Goal: Check status: Verify the current state of an ongoing process or item

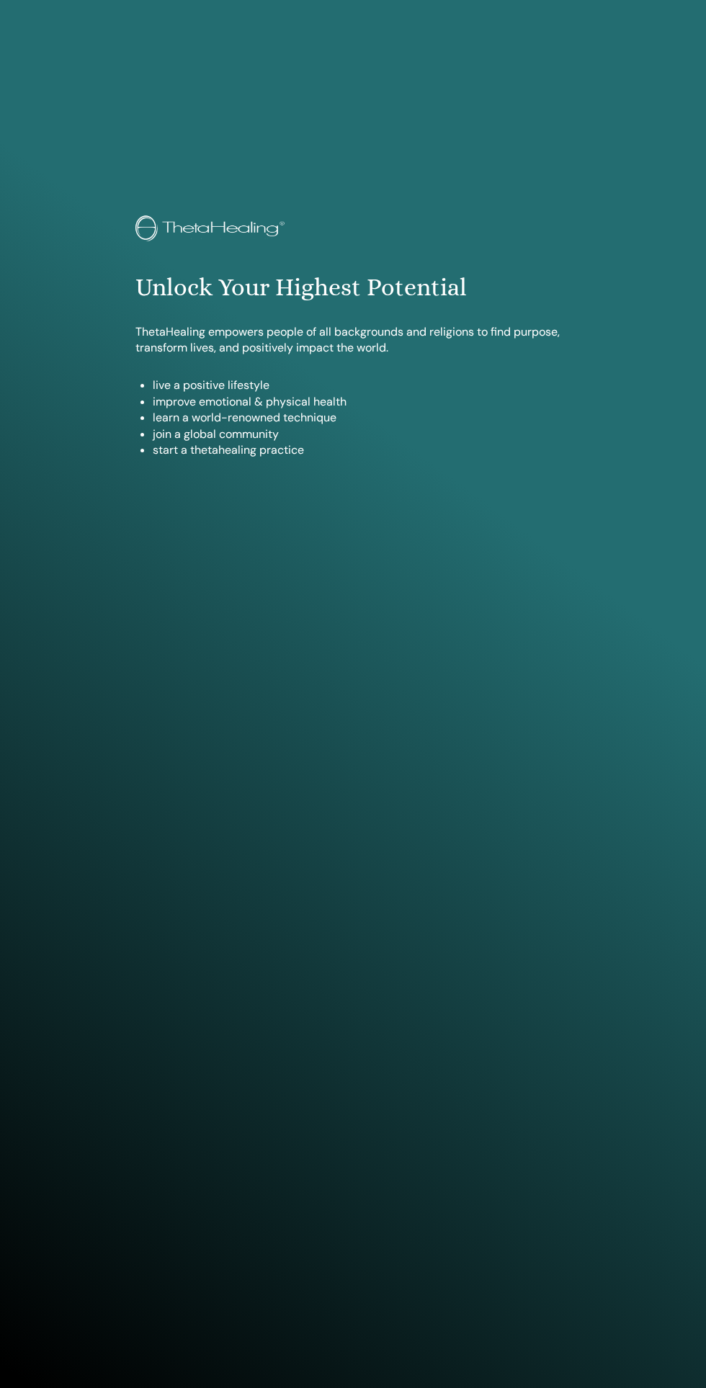
scroll to position [1388, 0]
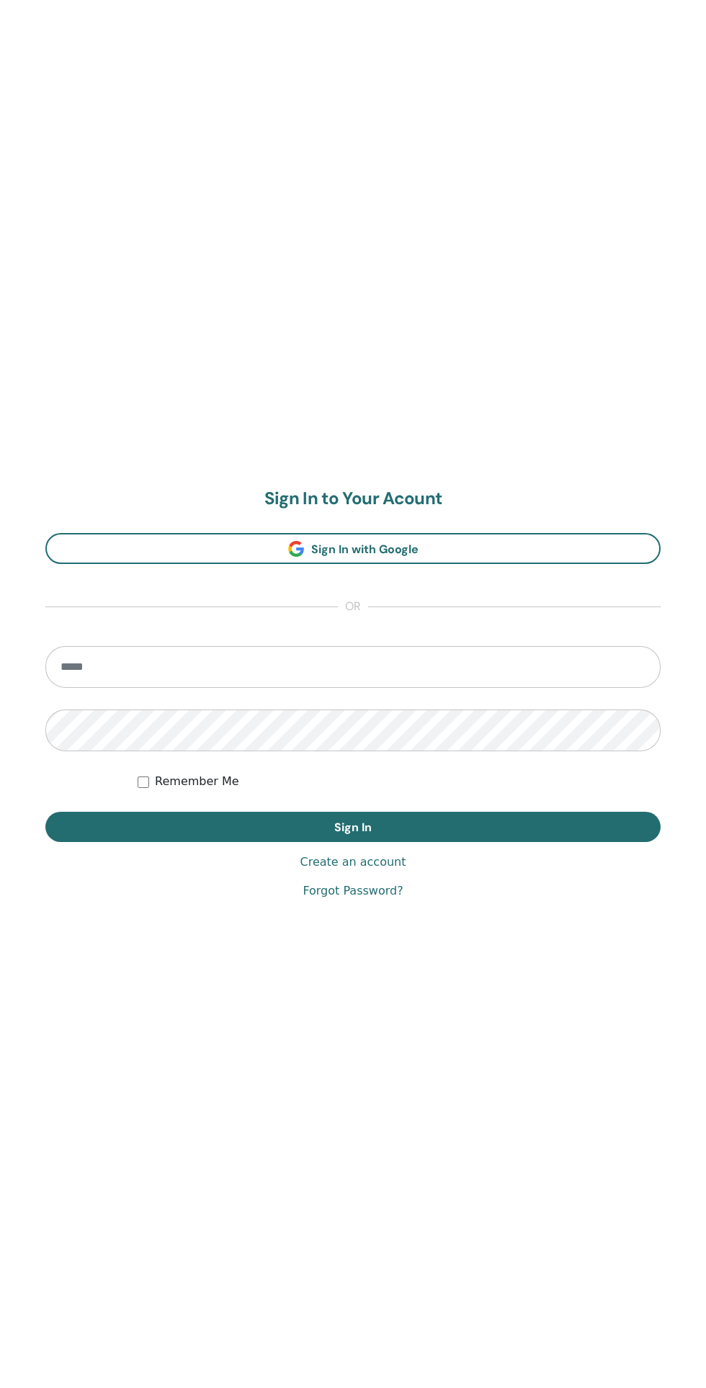
click at [332, 666] on input "email" at bounding box center [352, 667] width 615 height 42
type input "**********"
click at [45, 812] on button "Sign In" at bounding box center [352, 827] width 615 height 30
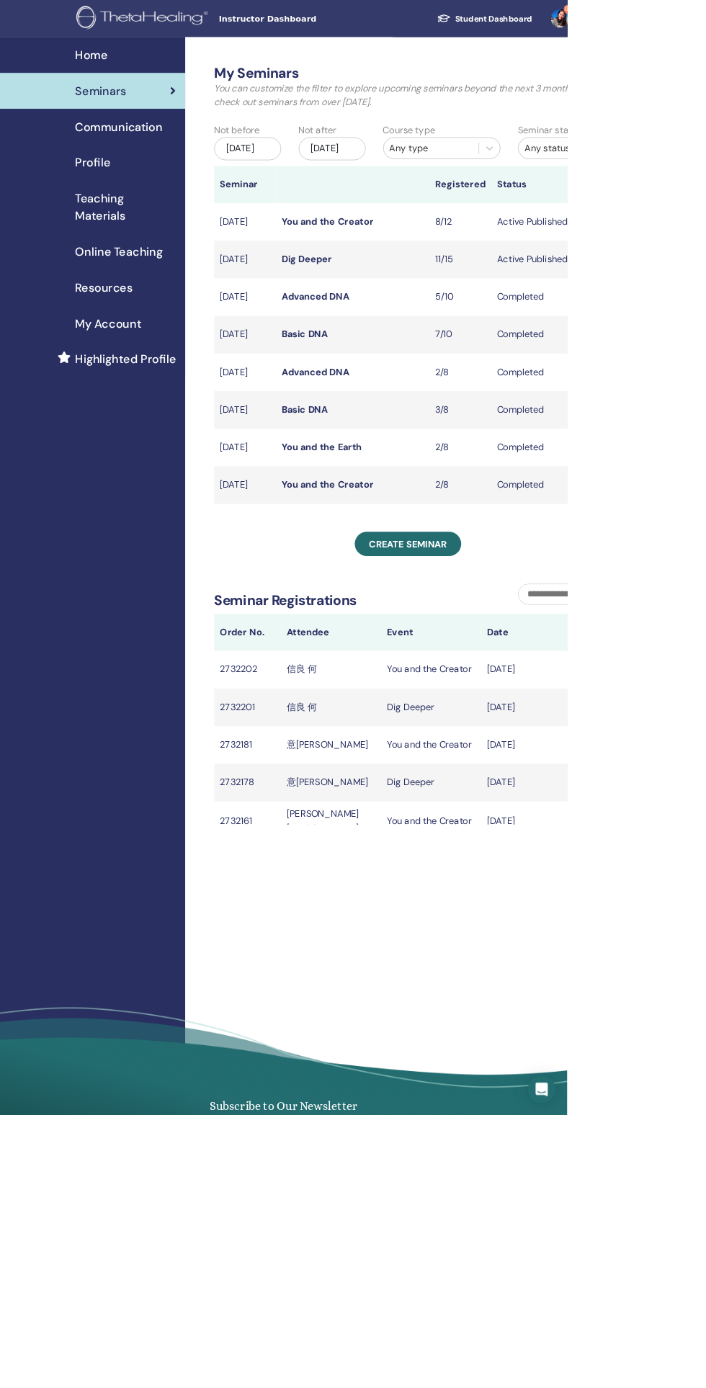
click at [387, 330] on link "Dig Deeper" at bounding box center [381, 322] width 63 height 15
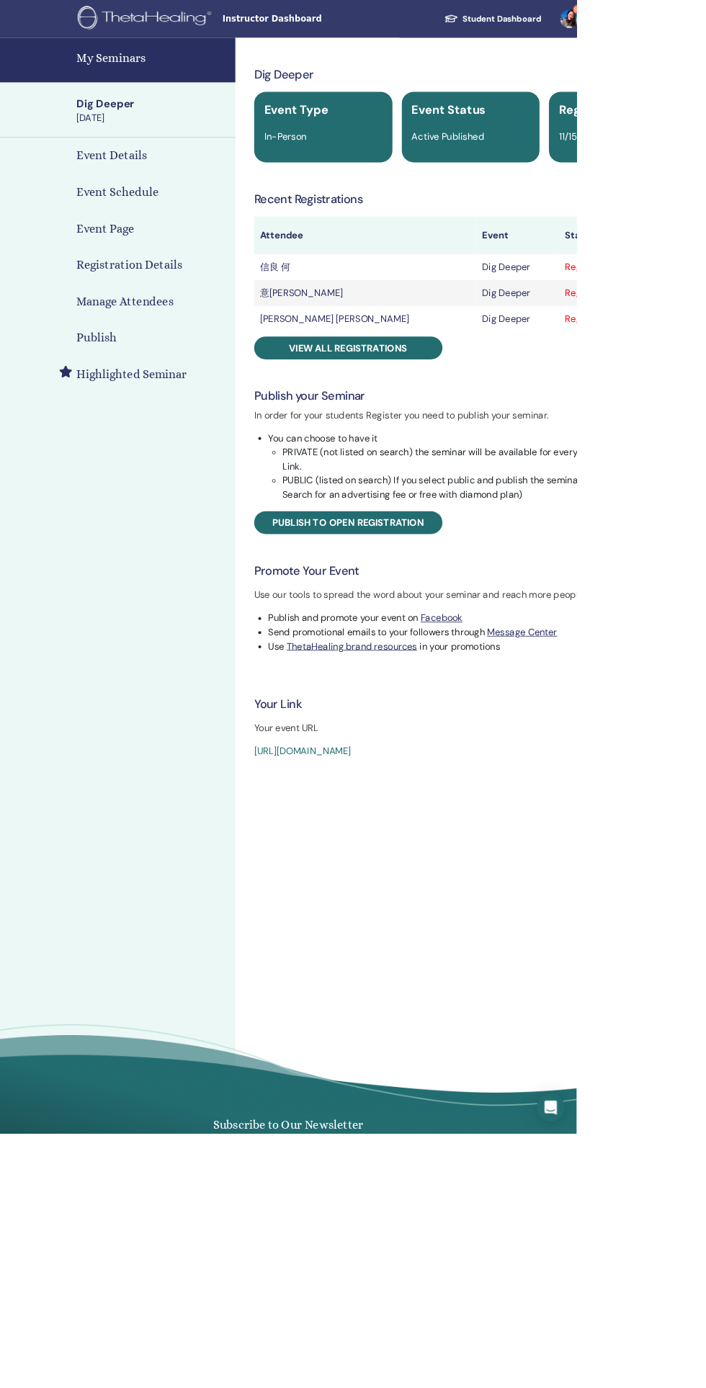
click at [497, 425] on span "View all registrations" at bounding box center [426, 426] width 145 height 15
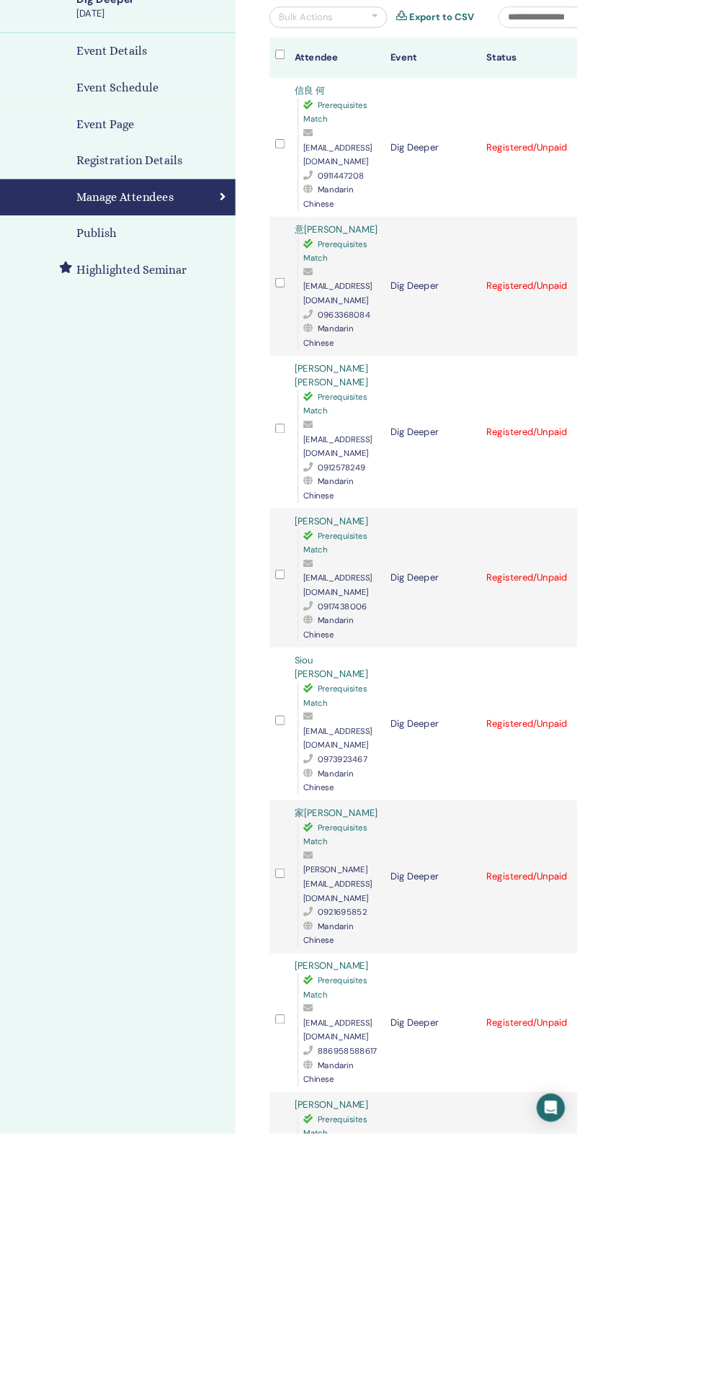
scroll to position [128, 0]
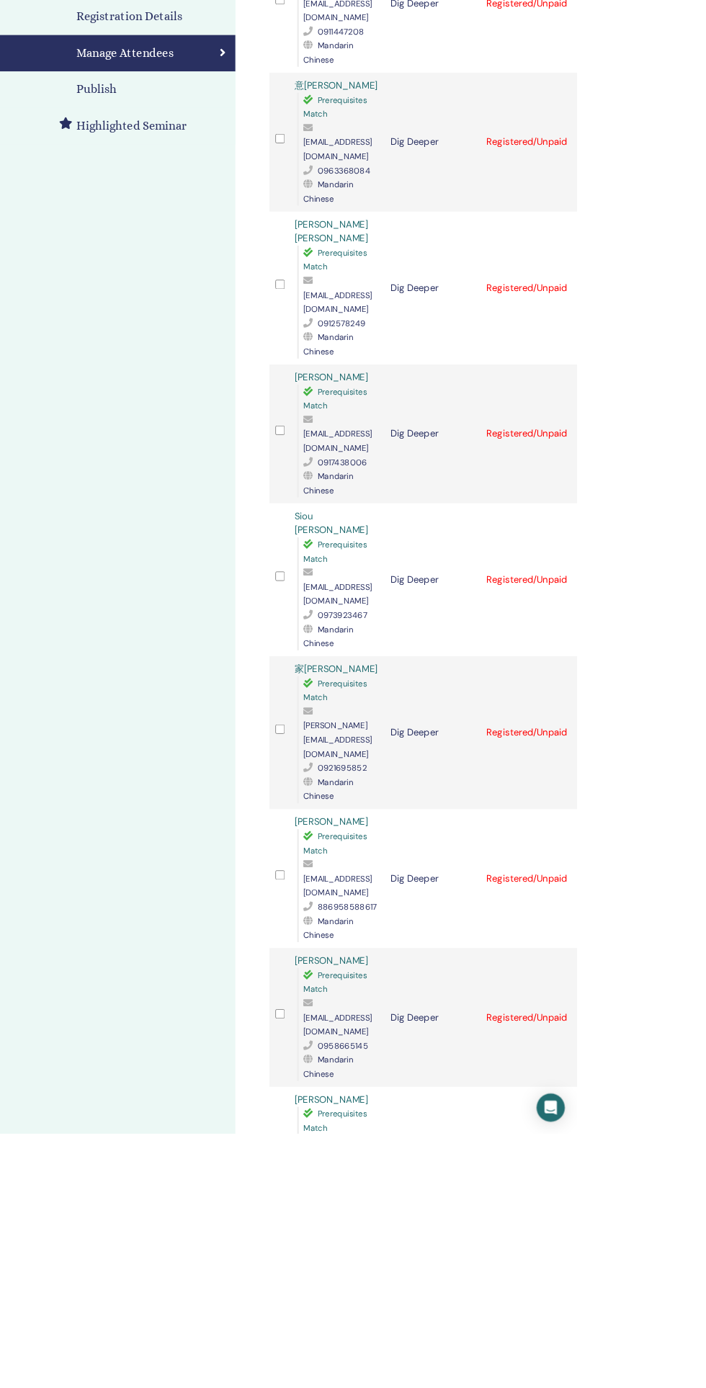
scroll to position [305, 0]
